Goal: Find specific page/section: Find specific page/section

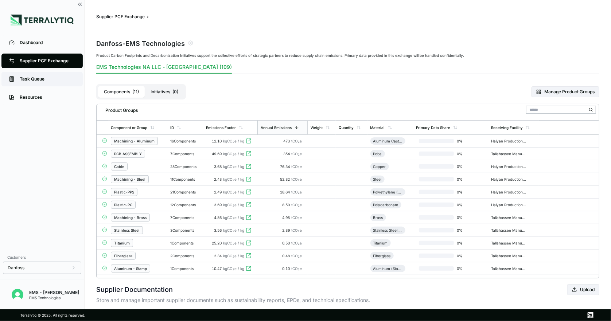
click at [60, 81] on div "Task Queue" at bounding box center [48, 79] width 56 height 6
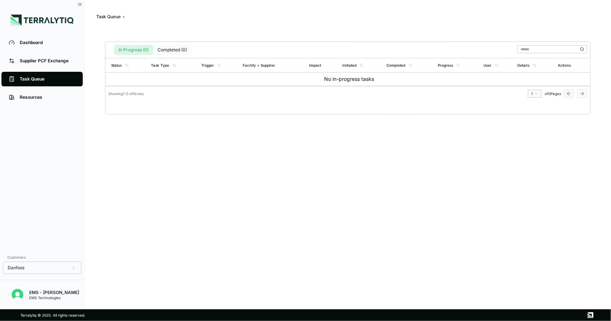
click at [175, 49] on button "Completed (0)" at bounding box center [172, 50] width 38 height 10
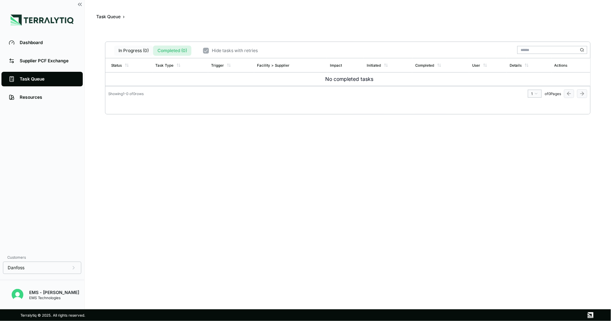
click at [134, 50] on button "In Progress (0)" at bounding box center [133, 51] width 39 height 10
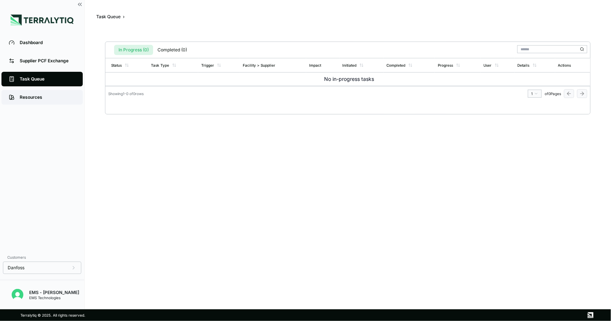
click at [59, 94] on div "Resources" at bounding box center [48, 97] width 56 height 6
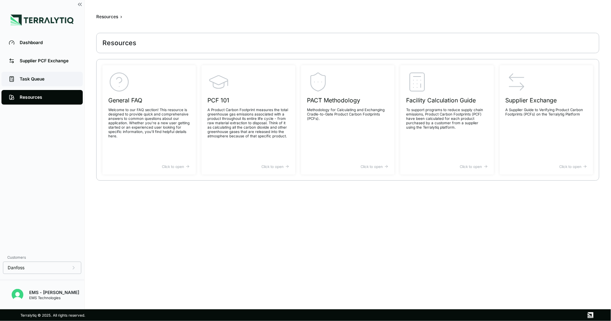
click at [52, 76] on div "Task Queue" at bounding box center [48, 79] width 56 height 6
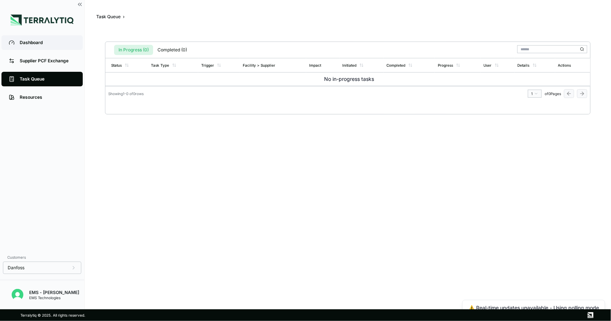
click at [54, 40] on div "Dashboard" at bounding box center [48, 43] width 56 height 6
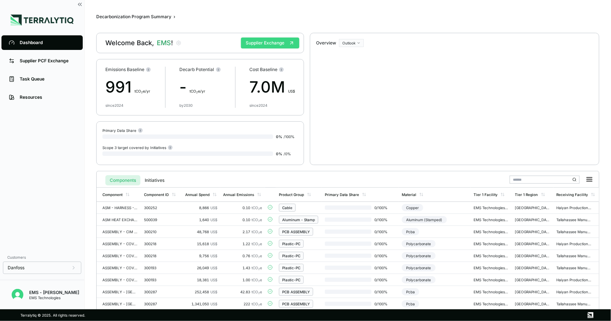
click at [270, 44] on button "Supplier Exchange" at bounding box center [270, 43] width 58 height 11
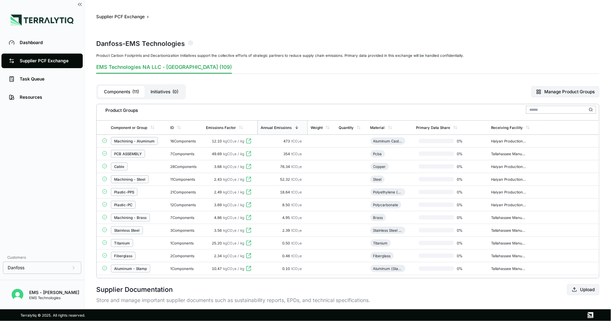
click at [572, 142] on span "Add Primary Data" at bounding box center [567, 141] width 39 height 4
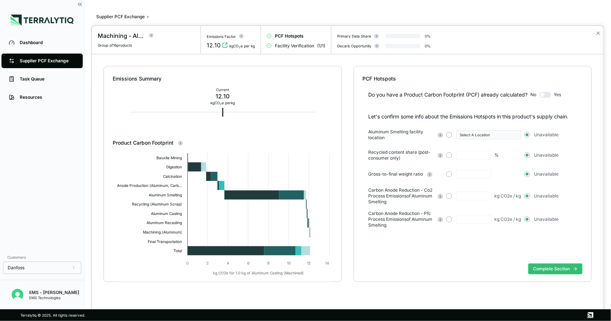
click at [545, 96] on button "button" at bounding box center [545, 95] width 12 height 6
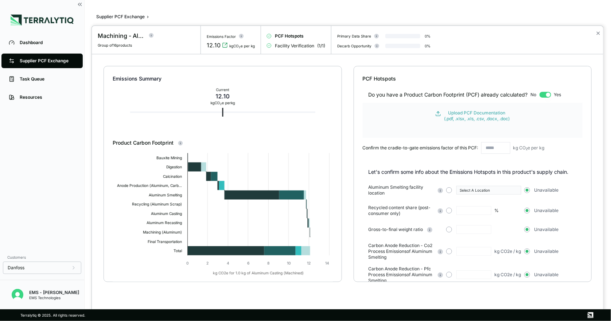
click at [545, 96] on button "button" at bounding box center [545, 95] width 12 height 6
click at [549, 93] on button "button" at bounding box center [545, 95] width 12 height 6
click at [543, 95] on button "button" at bounding box center [545, 95] width 12 height 6
click at [549, 94] on button "button" at bounding box center [545, 95] width 12 height 6
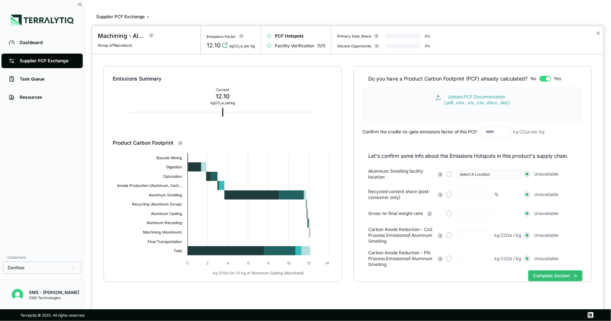
scroll to position [30, 0]
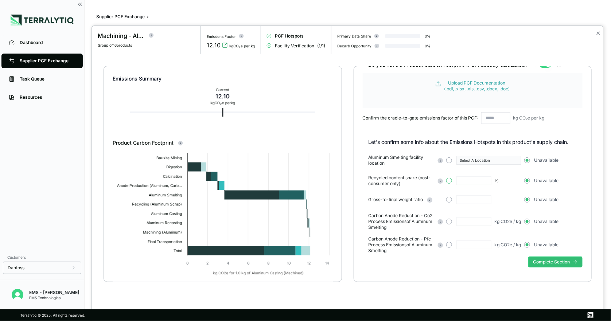
click at [447, 178] on button "button" at bounding box center [449, 181] width 6 height 6
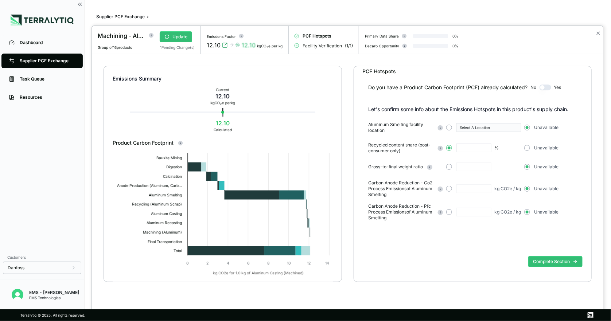
scroll to position [7, 0]
click at [447, 166] on button "button" at bounding box center [449, 167] width 6 height 6
click at [447, 188] on button "button" at bounding box center [449, 189] width 6 height 6
click at [448, 211] on button "button" at bounding box center [449, 212] width 6 height 6
drag, startPoint x: 412, startPoint y: 219, endPoint x: 369, endPoint y: 203, distance: 45.9
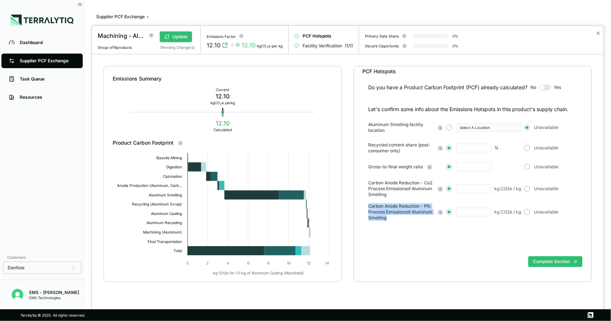
click at [369, 203] on span "Carbon Anode Reduction - Pfc Process Emissions of Aluminum Smelting" at bounding box center [401, 211] width 66 height 17
copy span "Carbon Anode Reduction - Pfc Process Emissions of Aluminum Smelting"
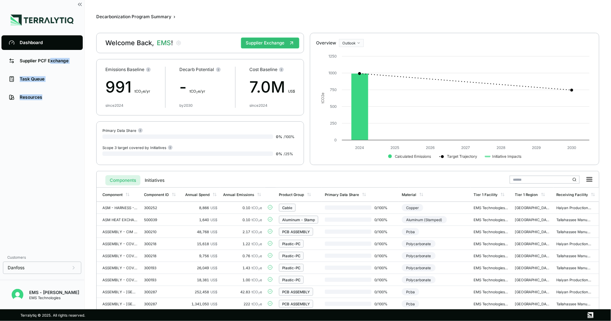
drag, startPoint x: 51, startPoint y: 63, endPoint x: 77, endPoint y: 127, distance: 68.9
click at [77, 127] on div "Dashboard Supplier PCF Exchange Task Queue Resources" at bounding box center [42, 142] width 84 height 216
click at [30, 158] on div "Dashboard Supplier PCF Exchange Task Queue Resources" at bounding box center [42, 142] width 84 height 216
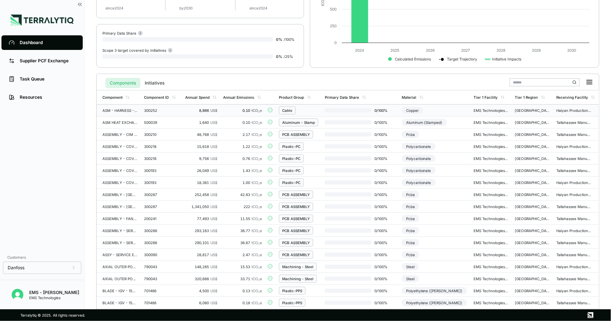
scroll to position [195, 0]
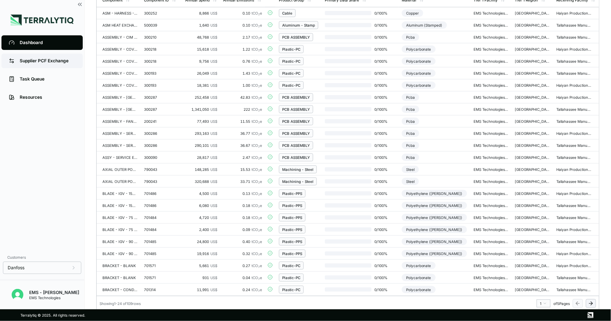
click at [54, 59] on div "Supplier PCF Exchange" at bounding box center [48, 61] width 56 height 6
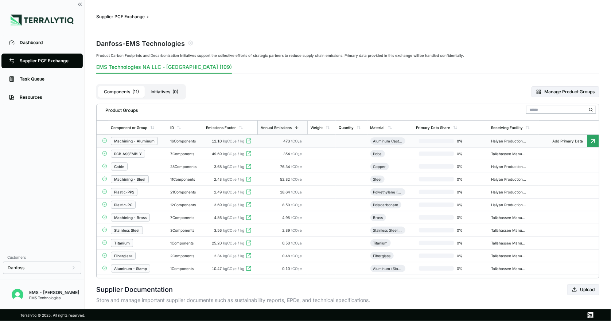
click at [151, 140] on div "Machining - Aluminum" at bounding box center [134, 141] width 40 height 4
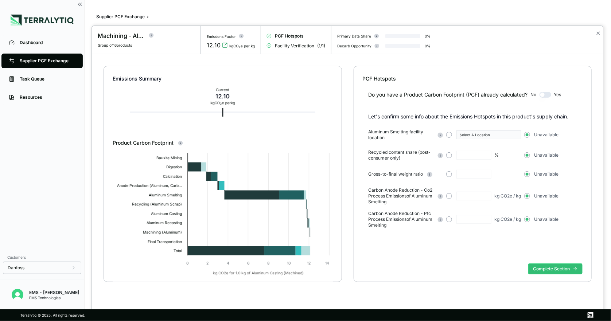
scroll to position [95, 0]
click at [543, 93] on button "button" at bounding box center [545, 95] width 12 height 6
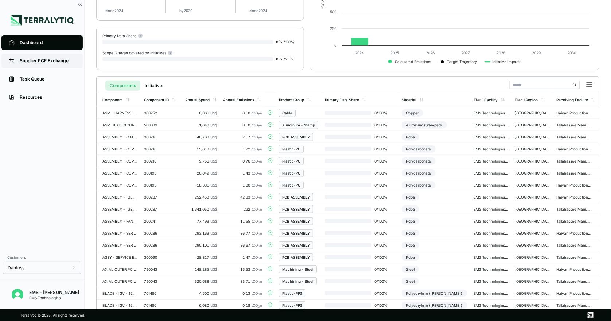
click at [58, 62] on div "Supplier PCF Exchange" at bounding box center [48, 61] width 56 height 6
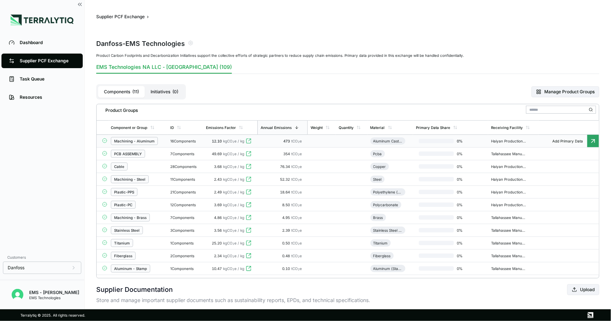
click at [140, 141] on div "Machining - Aluminum" at bounding box center [134, 141] width 40 height 4
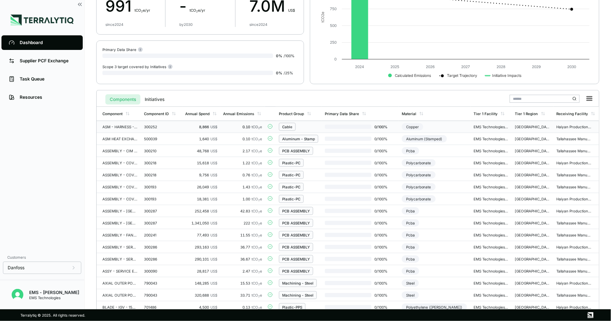
scroll to position [97, 0]
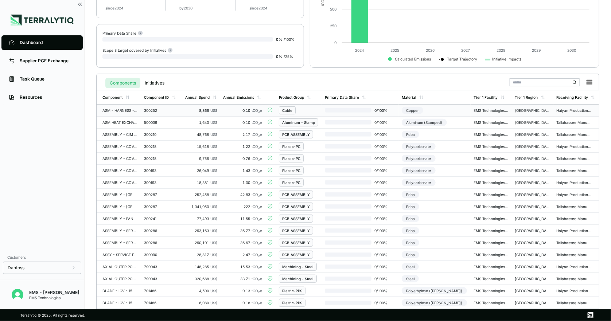
click at [151, 112] on div "300252" at bounding box center [161, 110] width 35 height 4
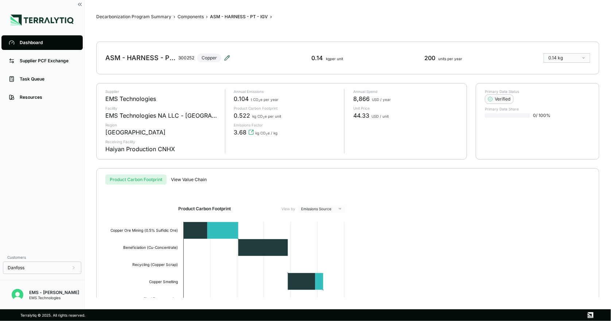
click at [227, 56] on icon at bounding box center [227, 58] width 6 height 6
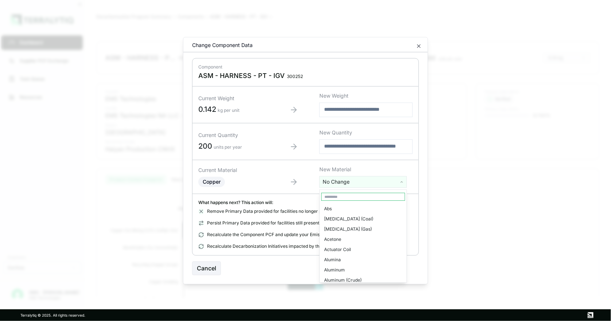
click at [342, 182] on html "Dashboard Supplier PCF Exchange Task Queue Resources Customers Danfoss EMS - [P…" at bounding box center [305, 160] width 611 height 321
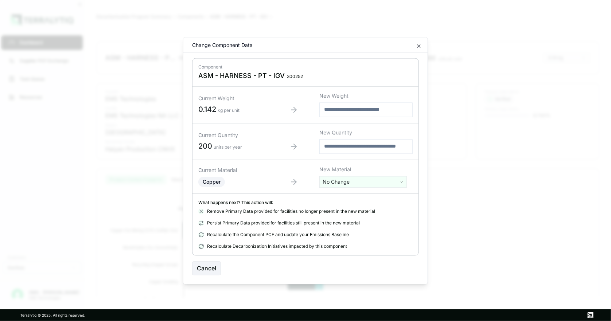
click at [420, 46] on html "Dashboard Supplier PCF Exchange Task Queue Resources Customers Danfoss EMS - [P…" at bounding box center [305, 160] width 611 height 321
click at [419, 43] on icon "button" at bounding box center [419, 46] width 6 height 6
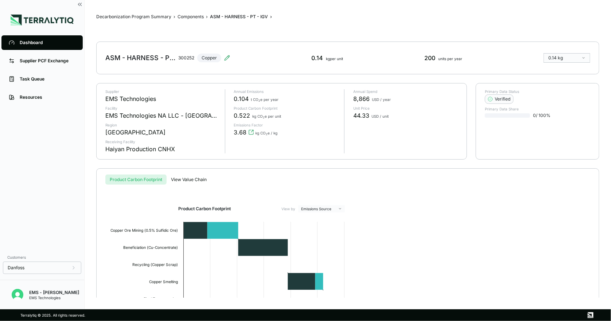
click at [41, 43] on div "Dashboard" at bounding box center [48, 43] width 56 height 6
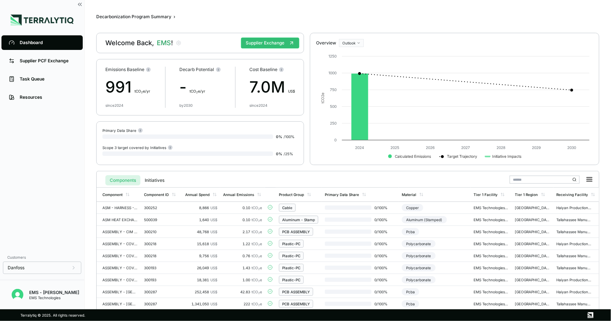
click at [54, 47] on link "Dashboard" at bounding box center [41, 42] width 81 height 15
click at [56, 58] on div "Supplier PCF Exchange" at bounding box center [48, 61] width 56 height 6
